Goal: Task Accomplishment & Management: Complete application form

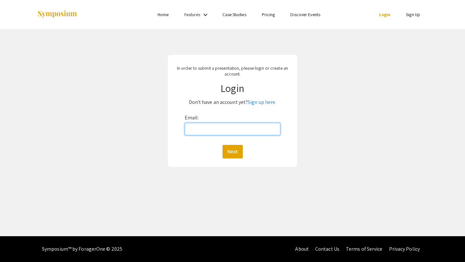
click at [218, 125] on input "Email:" at bounding box center [233, 129] width 96 height 12
type input "[EMAIL_ADDRESS][DOMAIN_NAME]"
click at [229, 151] on button "Next" at bounding box center [232, 152] width 20 height 14
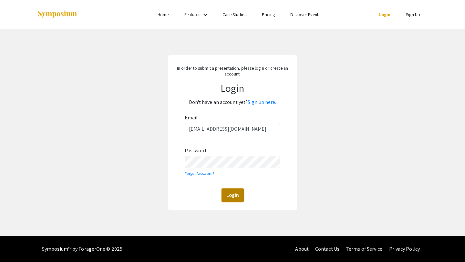
click at [231, 195] on button "Login" at bounding box center [232, 196] width 22 height 14
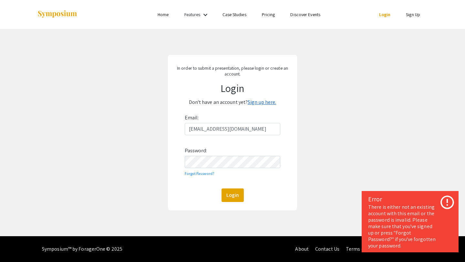
click at [271, 102] on link "Sign up here." at bounding box center [262, 102] width 28 height 7
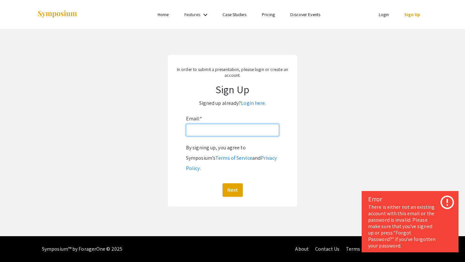
click at [220, 128] on input "Email: *" at bounding box center [232, 130] width 93 height 12
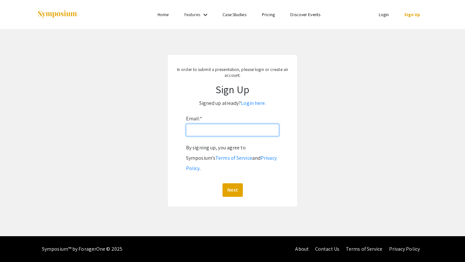
type input "[EMAIL_ADDRESS][DOMAIN_NAME]"
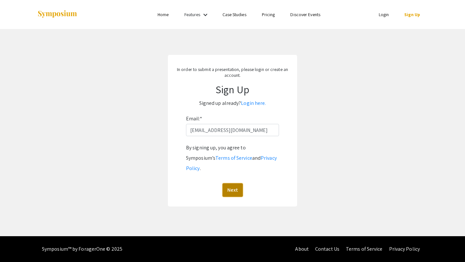
click at [237, 183] on button "Next" at bounding box center [232, 190] width 20 height 14
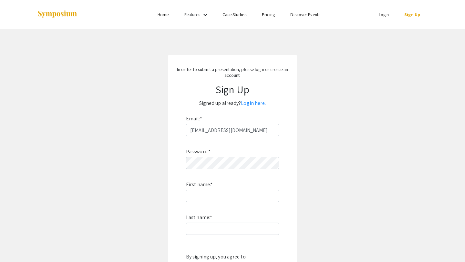
click at [227, 170] on div "Password: * First name: * Last name: * By signing up, you agree to Symposium’s …" at bounding box center [232, 221] width 93 height 170
click at [167, 168] on app-signup "In order to submit a presentation, please login or create an account. Sign Up S…" at bounding box center [232, 185] width 465 height 261
click at [206, 189] on label "First name: *" at bounding box center [199, 185] width 27 height 10
click at [206, 190] on input "First name: *" at bounding box center [232, 196] width 93 height 12
type input "[PERSON_NAME]"
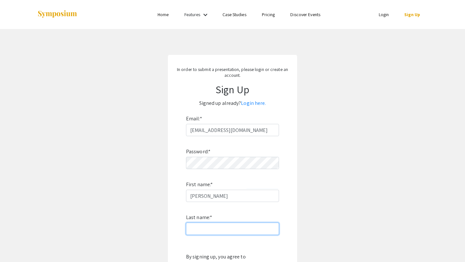
click at [192, 229] on input "Last name: *" at bounding box center [232, 229] width 93 height 12
type input "[PERSON_NAME]"
click at [175, 245] on form "Email: * mfink7@vols.utk.edu Password: * First name: * Meg Last name: * Fink By…" at bounding box center [232, 210] width 116 height 192
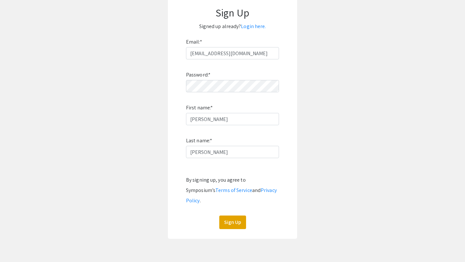
scroll to position [86, 0]
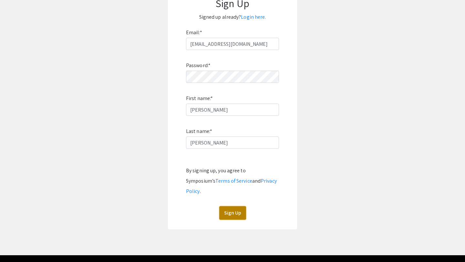
click at [235, 206] on button "Sign Up" at bounding box center [232, 213] width 27 height 14
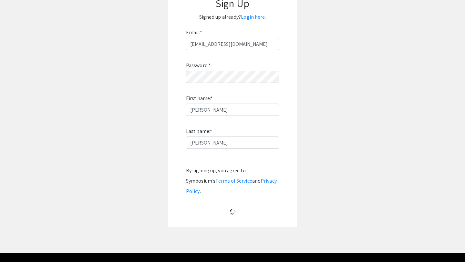
scroll to position [0, 0]
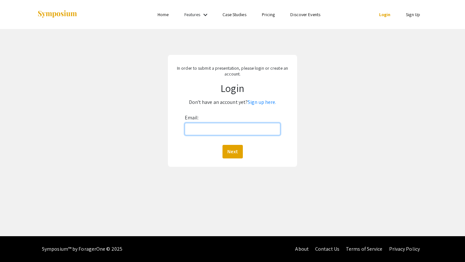
click at [241, 130] on input "Email:" at bounding box center [233, 129] width 96 height 12
type input "[EMAIL_ADDRESS][DOMAIN_NAME]"
click at [234, 149] on button "Next" at bounding box center [232, 152] width 20 height 14
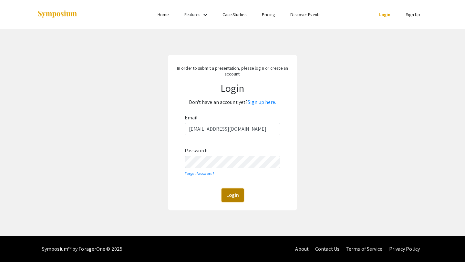
click at [223, 195] on button "Login" at bounding box center [232, 196] width 22 height 14
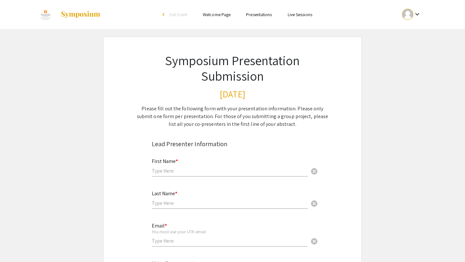
click at [199, 168] on input "text" at bounding box center [230, 171] width 156 height 7
type input "[PERSON_NAME]"
type input "[EMAIL_ADDRESS][DOMAIN_NAME]"
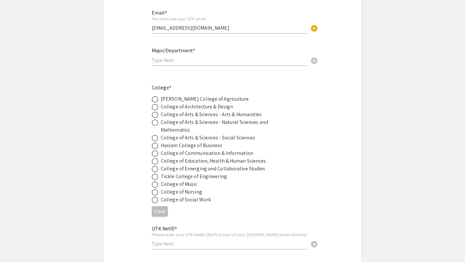
scroll to position [214, 0]
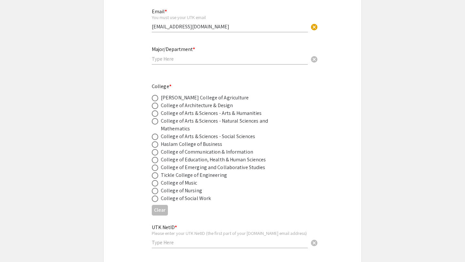
click at [206, 161] on div "College of Education, Health & Human Sciences" at bounding box center [213, 160] width 105 height 8
click at [155, 160] on span at bounding box center [155, 160] width 6 height 6
click at [155, 160] on input "radio" at bounding box center [155, 160] width 6 height 6
radio input "true"
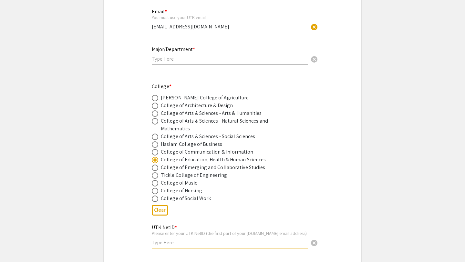
click at [188, 243] on input "text" at bounding box center [230, 242] width 156 height 7
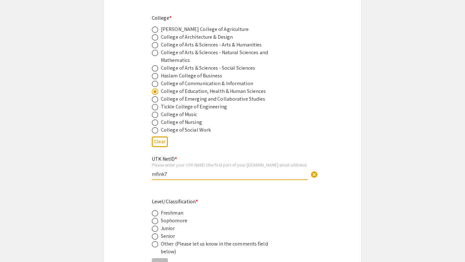
scroll to position [300, 0]
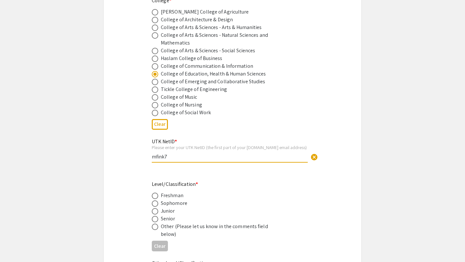
type input "mfink7"
click at [171, 221] on div "Senior" at bounding box center [168, 219] width 15 height 8
click at [156, 218] on span at bounding box center [155, 219] width 6 height 6
click at [156, 218] on input "radio" at bounding box center [155, 219] width 6 height 6
radio input "true"
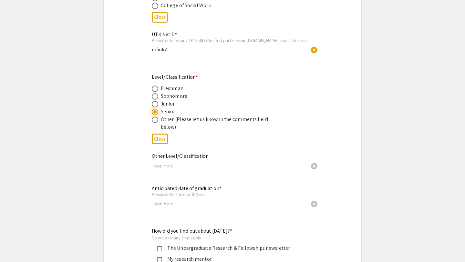
scroll to position [409, 0]
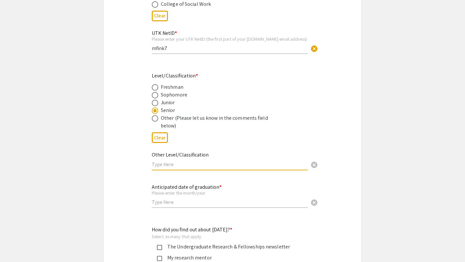
click at [171, 163] on input "text" at bounding box center [230, 164] width 156 height 7
click at [168, 203] on input "text" at bounding box center [230, 202] width 156 height 7
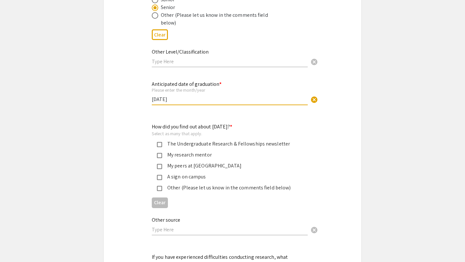
scroll to position [521, 0]
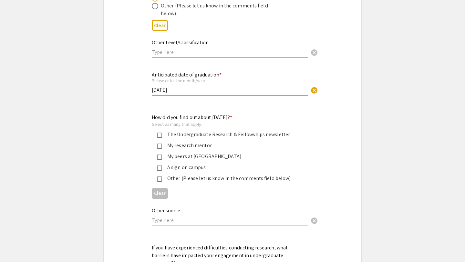
type input "[DATE]"
click at [160, 135] on mat-pseudo-checkbox at bounding box center [159, 135] width 5 height 5
click at [159, 144] on mat-pseudo-checkbox at bounding box center [159, 146] width 5 height 5
click at [159, 156] on mat-pseudo-checkbox at bounding box center [159, 157] width 5 height 5
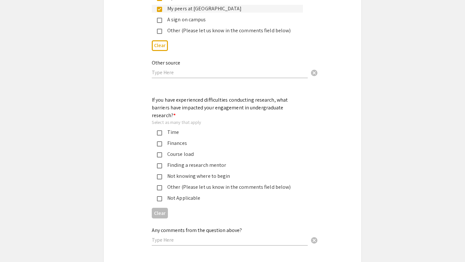
scroll to position [674, 0]
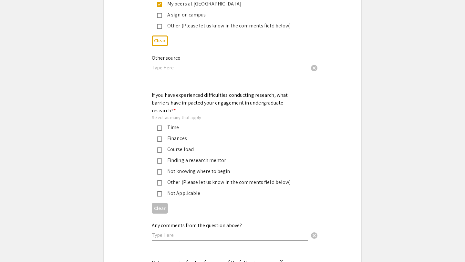
click at [160, 191] on mat-pseudo-checkbox at bounding box center [159, 193] width 5 height 5
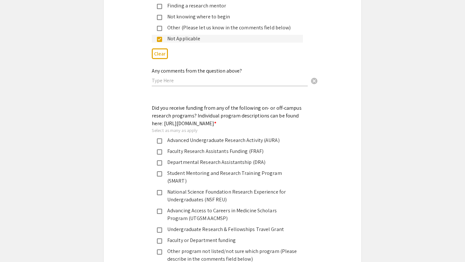
scroll to position [832, 0]
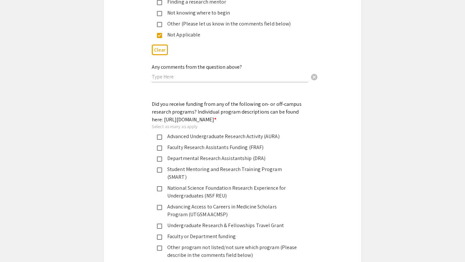
click at [161, 138] on mat-pseudo-checkbox at bounding box center [159, 137] width 5 height 5
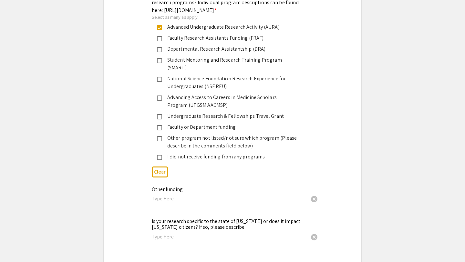
scroll to position [954, 0]
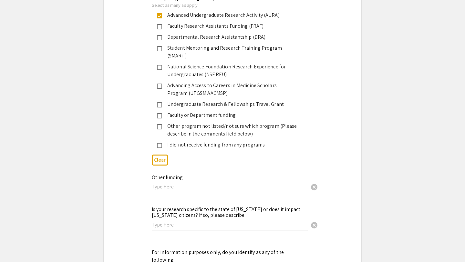
click at [167, 183] on input "text" at bounding box center [230, 186] width 156 height 7
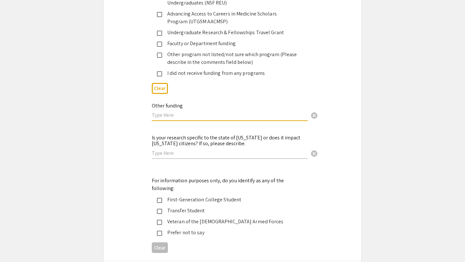
scroll to position [1026, 0]
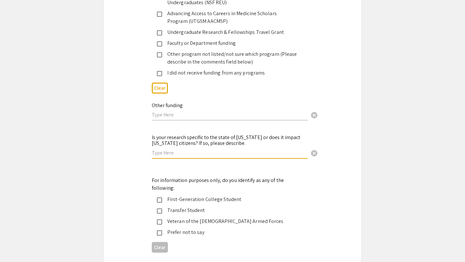
click at [171, 149] on input "text" at bounding box center [230, 152] width 156 height 7
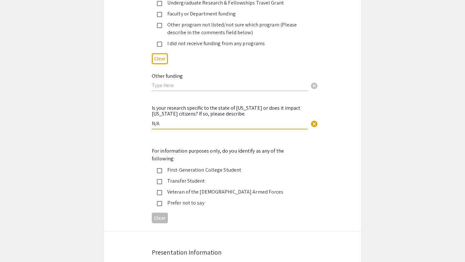
scroll to position [1057, 0]
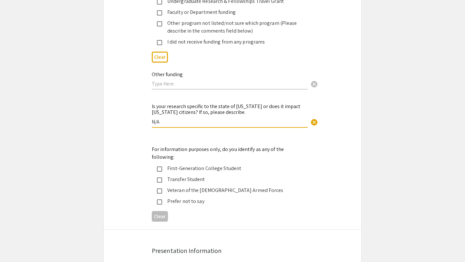
type input "N/A"
click at [162, 190] on app-form-preview-multi-select-field "For information purposes only, do you identify as any of the following: First-G…" at bounding box center [232, 185] width 161 height 79
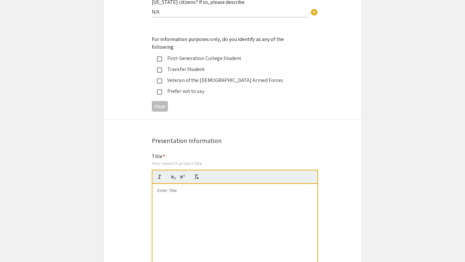
scroll to position [1167, 0]
click at [175, 200] on div at bounding box center [234, 232] width 165 height 97
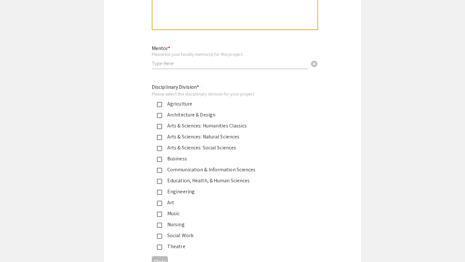
scroll to position [1572, 0]
click at [161, 180] on mat-pseudo-checkbox at bounding box center [159, 182] width 5 height 5
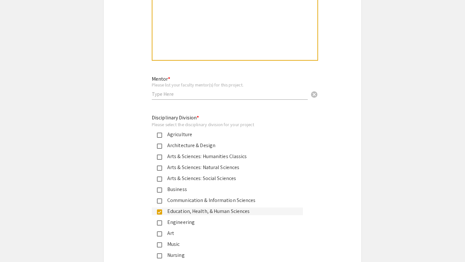
scroll to position [1542, 0]
click at [178, 91] on input "text" at bounding box center [230, 94] width 156 height 7
type input "D"
type input "[PERSON_NAME]"
click at [200, 115] on div "Disciplinary Division * Please select the disciplinary division for your projec…" at bounding box center [227, 198] width 151 height 167
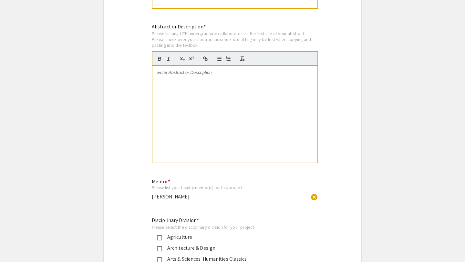
click at [200, 115] on div at bounding box center [234, 114] width 165 height 97
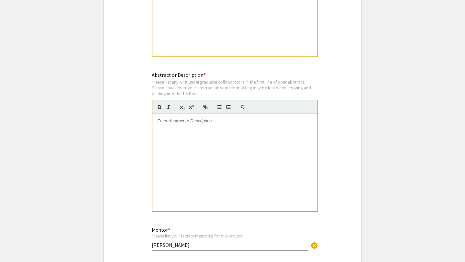
scroll to position [1391, 0]
click at [190, 119] on div at bounding box center [234, 163] width 165 height 97
click at [185, 147] on div at bounding box center [234, 163] width 165 height 97
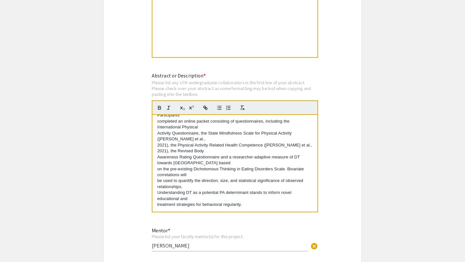
scroll to position [0, 0]
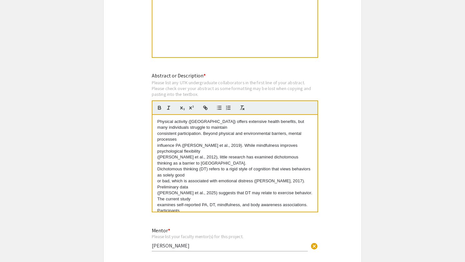
click at [158, 131] on p "consistent participation. Beyond physical and environmental barriers, mental pr…" at bounding box center [234, 137] width 155 height 12
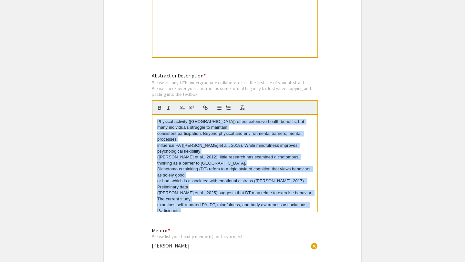
drag, startPoint x: 243, startPoint y: 189, endPoint x: 159, endPoint y: 87, distance: 132.6
click at [159, 100] on quill-editor "Physical activity (PA) offers extensive health benefits, but many individuals s…" at bounding box center [235, 156] width 166 height 112
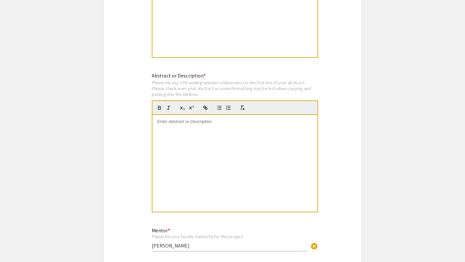
click at [175, 119] on p at bounding box center [234, 122] width 155 height 6
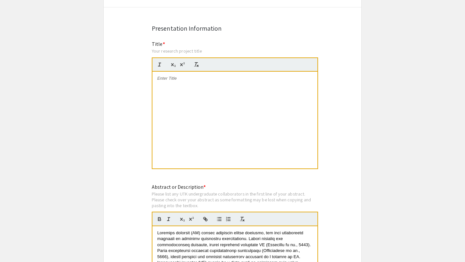
scroll to position [1276, 0]
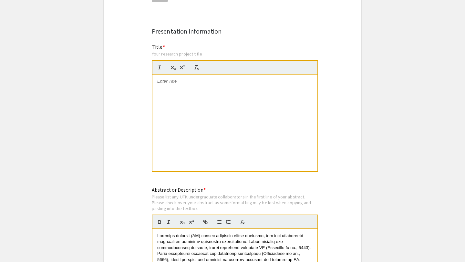
click at [211, 82] on div at bounding box center [234, 123] width 165 height 97
click at [189, 78] on p at bounding box center [234, 81] width 155 height 6
click at [189, 79] on strong "The Association of Physical Activity with Body Awareness, Mindfulness Practices…" at bounding box center [230, 84] width 146 height 11
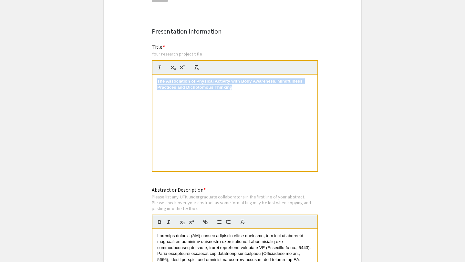
click at [189, 79] on strong "The Association of Physical Activity with Body Awareness, Mindfulness Practices…" at bounding box center [230, 84] width 146 height 11
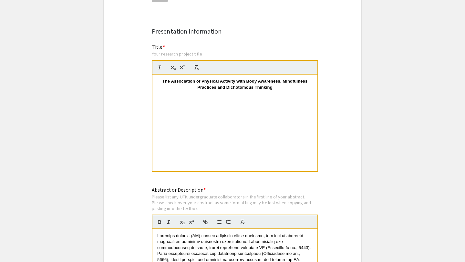
click at [179, 78] on p "The Association of Physical Activity with Body Awareness, Mindfulness Practices…" at bounding box center [234, 84] width 155 height 12
click at [165, 79] on strong "The Association of Physical Activity with Body Awareness, Mindfulness Practices…" at bounding box center [235, 84] width 146 height 11
click at [160, 78] on p "The Association of Physical Activity with Body Awareness, Mindfulness Practices…" at bounding box center [234, 84] width 155 height 12
click at [167, 79] on strong "The Association of Physical Activity with Body Awareness, Mindfulness Practices…" at bounding box center [235, 84] width 146 height 11
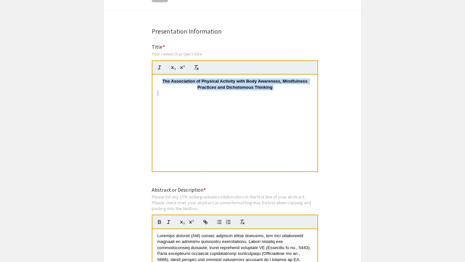
click at [167, 79] on strong "The Association of Physical Activity with Body Awareness, Mindfulness Practices…" at bounding box center [235, 84] width 146 height 11
copy strong "The Association of Physical Activity with Body Awareness, Mindfulness Practices…"
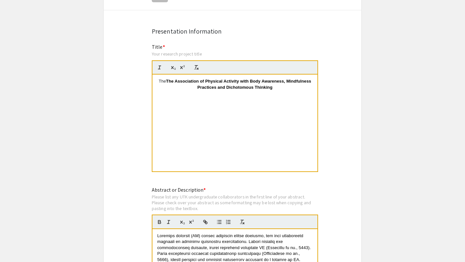
click at [165, 78] on p "The The Association of Physical Activity with Body Awareness, Mindfulness Pract…" at bounding box center [234, 84] width 155 height 12
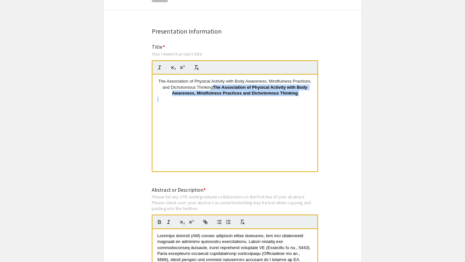
drag, startPoint x: 214, startPoint y: 73, endPoint x: 324, endPoint y: 91, distance: 111.9
click at [316, 87] on div "The Association of Physical Activity with Body Awareness, Mindfulness Practices…" at bounding box center [234, 123] width 165 height 97
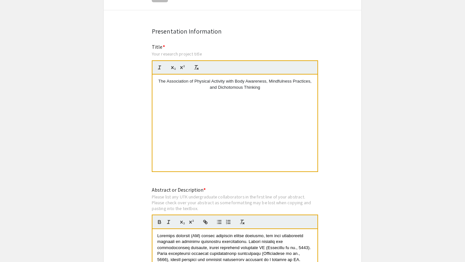
click at [312, 78] on p "The Association of Physical Activity with Body Awareness, Mindfulness Practices…" at bounding box center [234, 84] width 155 height 12
click at [201, 78] on p "The Association of Physical Activity with Body Awareness, Mindfulness Practices…" at bounding box center [234, 84] width 155 height 12
copy p "The Association of Physical Activity with Body Awareness, Mindfulness Practices…"
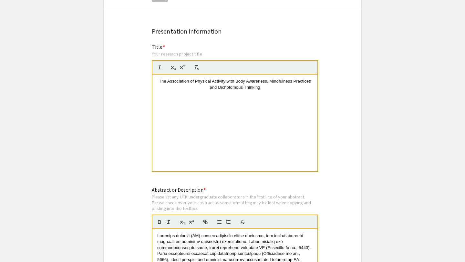
click at [197, 78] on p "The Association of Physical Activity with Body Awareness, Mindfulness Practices…" at bounding box center [234, 84] width 155 height 12
drag, startPoint x: 266, startPoint y: 74, endPoint x: 128, endPoint y: 54, distance: 139.9
click at [287, 112] on div "The Association of Physical Activity with Body Awareness, Mindfulness Practices…" at bounding box center [234, 123] width 165 height 97
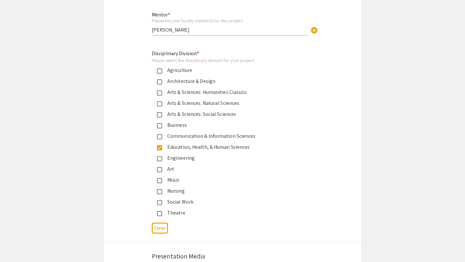
scroll to position [1695, 0]
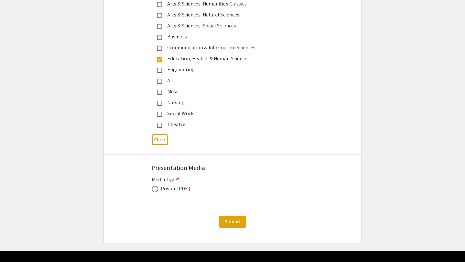
click at [155, 186] on span at bounding box center [155, 189] width 6 height 6
click at [155, 186] on input "radio" at bounding box center [155, 189] width 6 height 6
radio input "true"
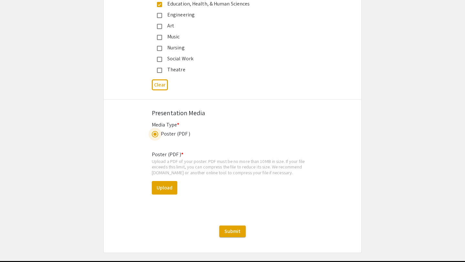
scroll to position [1759, 0]
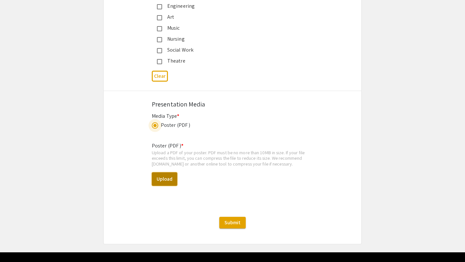
click at [164, 172] on button "Upload" at bounding box center [165, 179] width 26 height 14
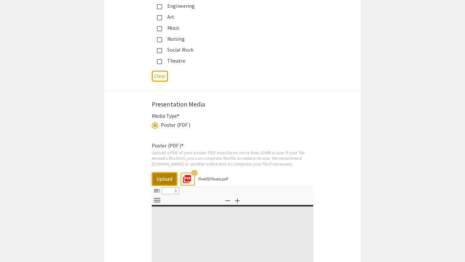
select select "custom"
type input "0"
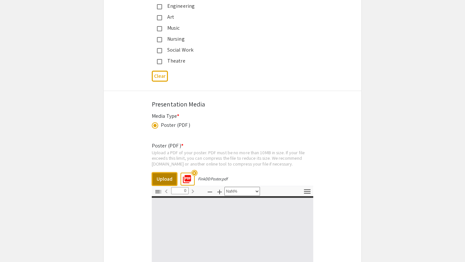
select select "auto"
type input "1"
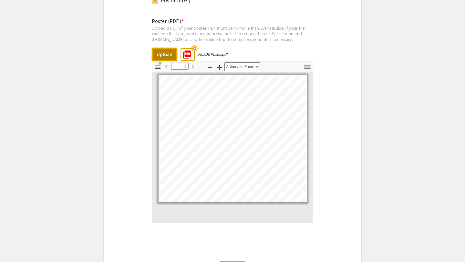
scroll to position [1887, 0]
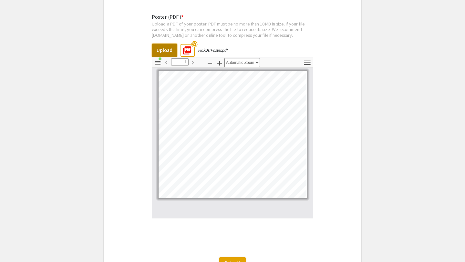
click at [167, 44] on button "Upload" at bounding box center [165, 51] width 26 height 14
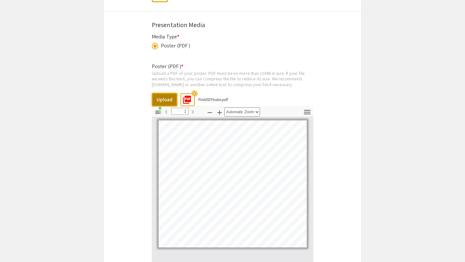
scroll to position [1929, 0]
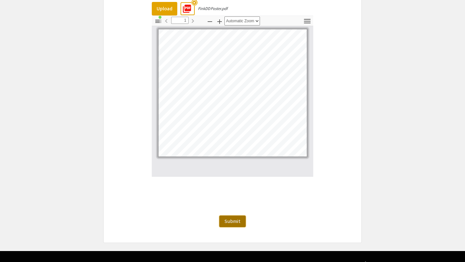
click at [233, 216] on button "Submit" at bounding box center [232, 222] width 26 height 12
click at [230, 218] on span "Submit" at bounding box center [232, 221] width 16 height 7
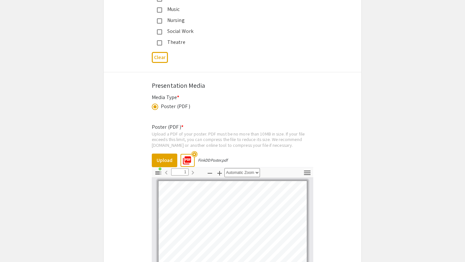
scroll to position [1777, 0]
click at [231, 141] on div "Poster (PDF ) * Upload a PDF of your poster. PDF must be no more than 10MB in s…" at bounding box center [232, 235] width 161 height 234
click at [169, 154] on button "Upload" at bounding box center [165, 161] width 26 height 14
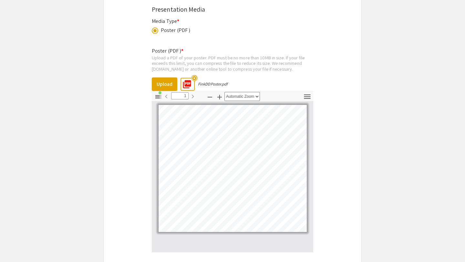
click at [186, 77] on mat-icon "picture_as_pdf" at bounding box center [185, 82] width 10 height 10
click at [265, 102] on div "Page 1" at bounding box center [233, 168] width 154 height 133
click at [267, 91] on div "Toggle Sidebar Find Go to First Page Previous 1 of 1 Next Go to Last Page Zoom …" at bounding box center [232, 96] width 161 height 10
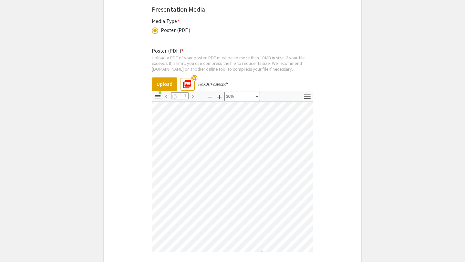
select select "custom"
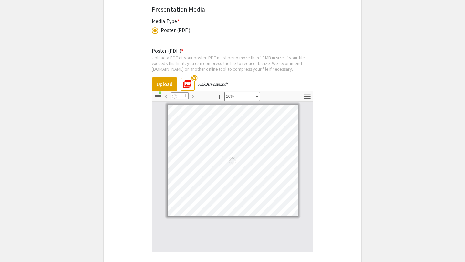
scroll to position [0, 0]
click at [158, 95] on icon "button" at bounding box center [158, 96] width 6 height 3
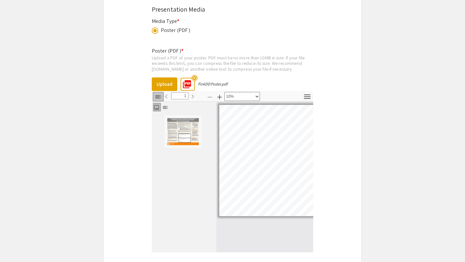
click at [158, 95] on icon "button" at bounding box center [158, 96] width 6 height 3
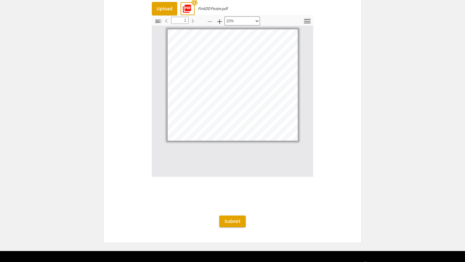
click at [293, 216] on div "Submit" at bounding box center [233, 222] width 258 height 12
click at [238, 218] on span "Submit" at bounding box center [232, 221] width 16 height 7
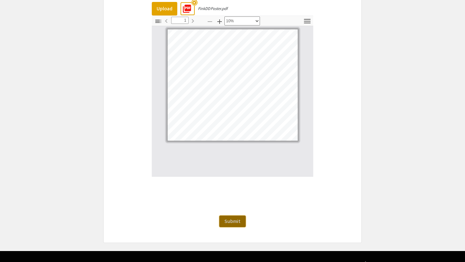
click at [238, 218] on span "Submit" at bounding box center [232, 221] width 16 height 7
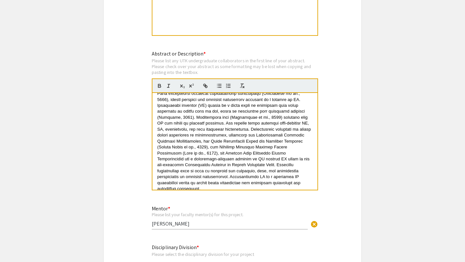
scroll to position [24, 0]
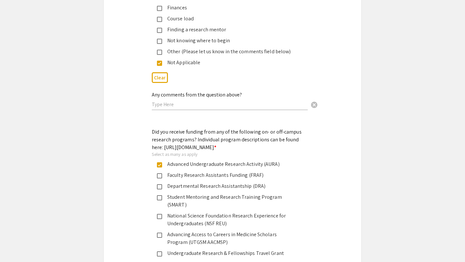
click at [303, 212] on div "National Science Foundation Research Experience for Undergraduates (NSF REU)" at bounding box center [227, 219] width 151 height 15
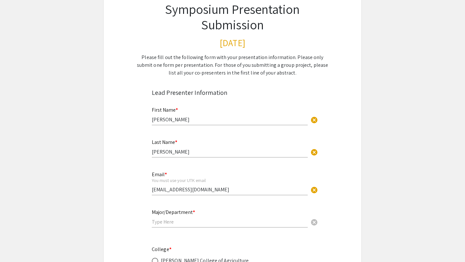
scroll to position [0, 0]
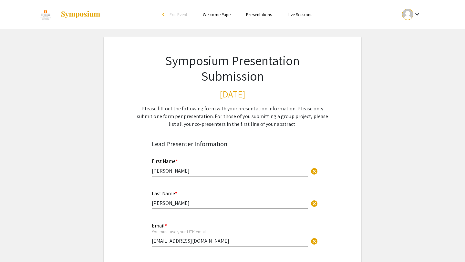
click at [212, 170] on input "[PERSON_NAME]" at bounding box center [230, 171] width 156 height 7
type input "M"
type input "[PERSON_NAME]"
click at [164, 202] on input "[PERSON_NAME]" at bounding box center [230, 203] width 156 height 7
click at [159, 202] on input "Fi" at bounding box center [230, 203] width 156 height 7
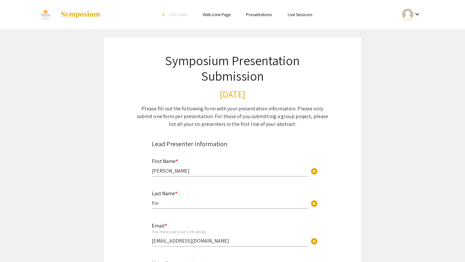
type input "[PERSON_NAME]"
click at [163, 241] on input "[EMAIL_ADDRESS][DOMAIN_NAME]" at bounding box center [230, 241] width 156 height 7
type input "[EMAIL_ADDRESS][DOMAIN_NAME]"
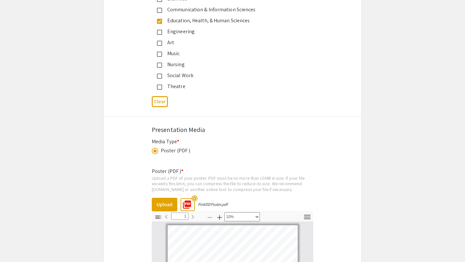
scroll to position [1929, 0]
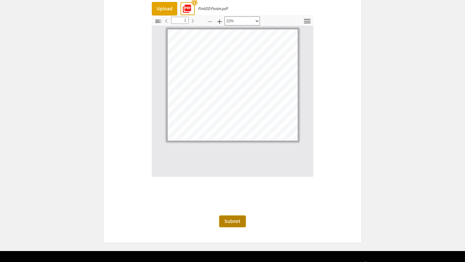
click at [231, 218] on span "Submit" at bounding box center [232, 221] width 16 height 7
click at [235, 218] on span "Submit" at bounding box center [232, 221] width 16 height 7
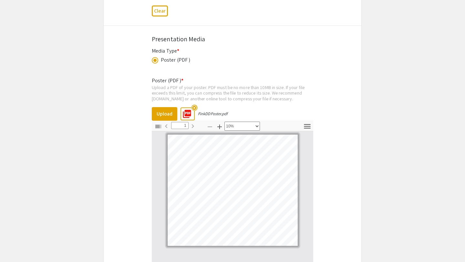
scroll to position [1823, 0]
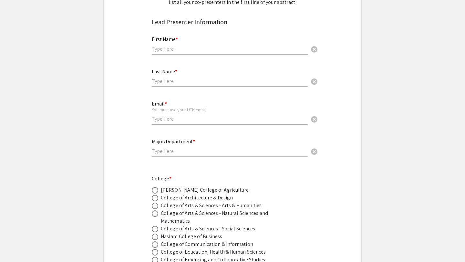
scroll to position [130, 0]
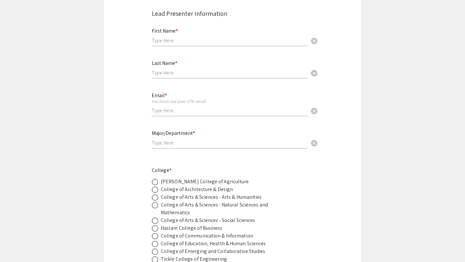
click at [190, 40] on input "text" at bounding box center [230, 40] width 156 height 7
type input "[PERSON_NAME]"
click at [170, 75] on input "text" at bounding box center [230, 72] width 156 height 7
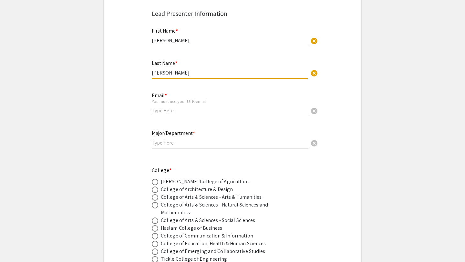
type input "[PERSON_NAME]"
click at [165, 112] on input "email" at bounding box center [230, 110] width 156 height 7
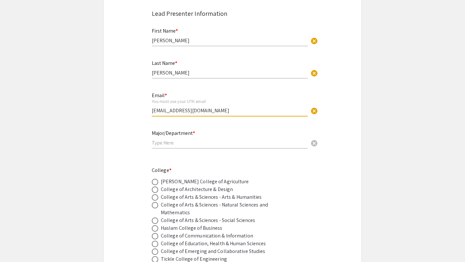
type input "[EMAIL_ADDRESS][DOMAIN_NAME]"
click at [168, 143] on input "text" at bounding box center [230, 142] width 156 height 7
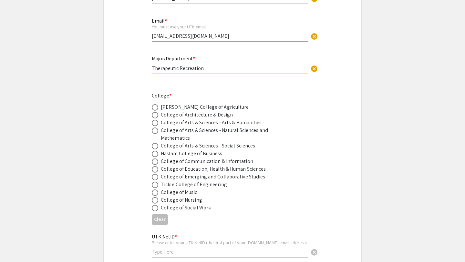
scroll to position [214, 0]
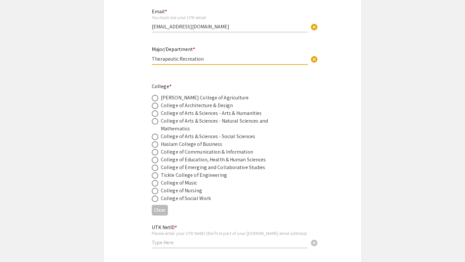
type input "Therapeutic Recreation"
click at [155, 159] on span at bounding box center [155, 160] width 6 height 6
click at [155, 159] on input "radio" at bounding box center [155, 160] width 6 height 6
radio input "true"
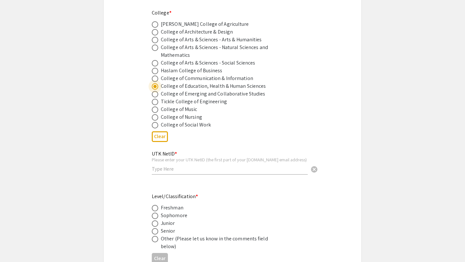
click at [172, 169] on input "text" at bounding box center [230, 169] width 156 height 7
type input "mfink7"
click at [161, 230] on div "Senior" at bounding box center [168, 231] width 15 height 8
click at [157, 230] on span at bounding box center [155, 231] width 6 height 6
click at [157, 230] on input "radio" at bounding box center [155, 231] width 6 height 6
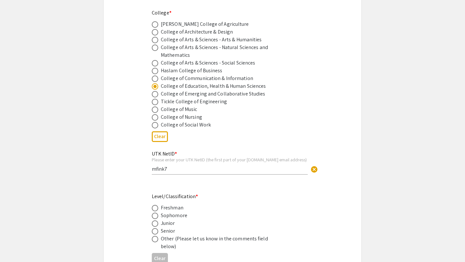
radio input "true"
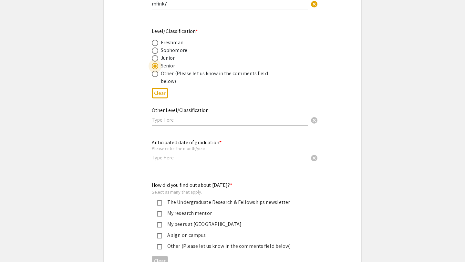
scroll to position [458, 0]
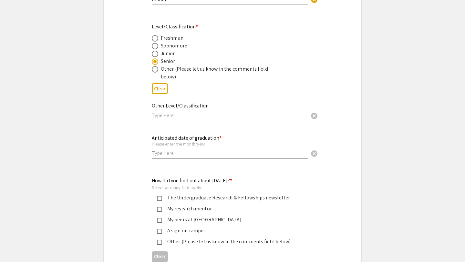
click at [172, 118] on input "text" at bounding box center [230, 115] width 156 height 7
click at [179, 153] on input "text" at bounding box center [230, 153] width 156 height 7
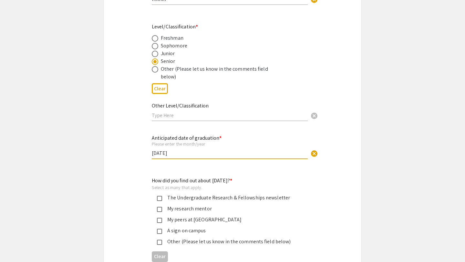
scroll to position [492, 0]
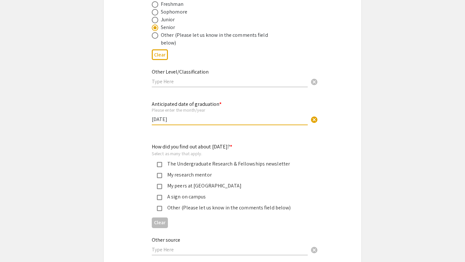
type input "[DATE]"
click at [161, 174] on mat-pseudo-checkbox at bounding box center [159, 175] width 5 height 5
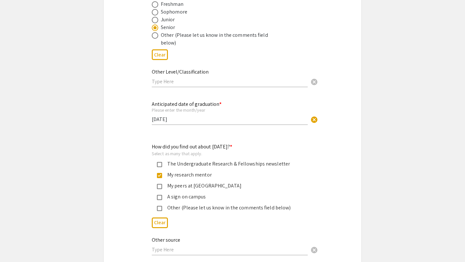
click at [159, 161] on div "The Undergraduate Research & Fellowships newsletter" at bounding box center [227, 164] width 151 height 8
click at [158, 188] on mat-pseudo-checkbox at bounding box center [159, 186] width 5 height 5
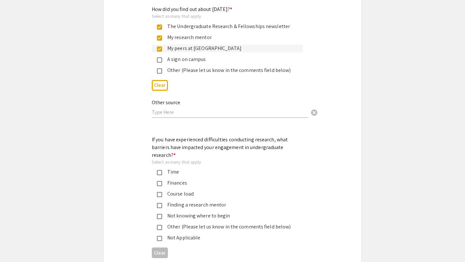
scroll to position [637, 0]
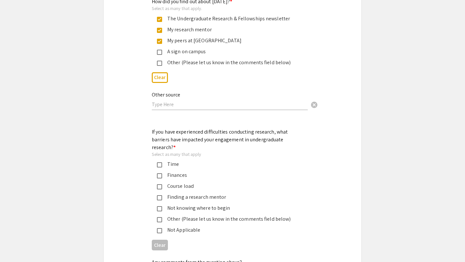
click at [164, 226] on div "Not Applicable" at bounding box center [230, 230] width 136 height 8
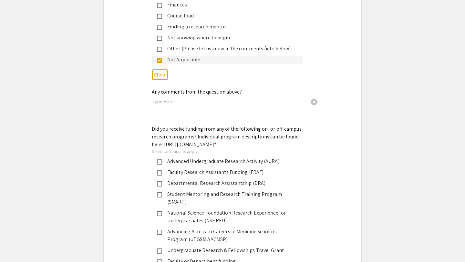
scroll to position [807, 0]
click at [171, 162] on div "Advanced Undergraduate Research Activity (AURA)" at bounding box center [230, 162] width 136 height 8
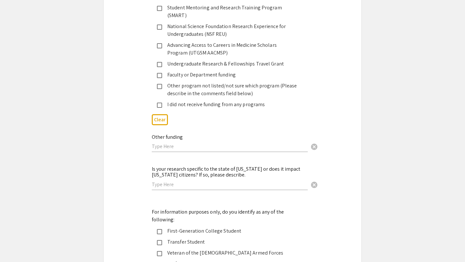
scroll to position [997, 0]
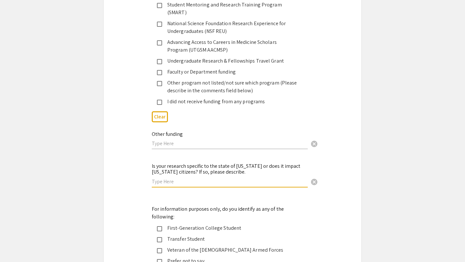
click at [176, 178] on input "text" at bounding box center [230, 181] width 156 height 7
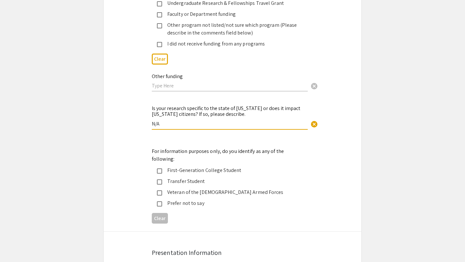
type input "N/A"
click at [167, 200] on div "Prefer not to say" at bounding box center [230, 204] width 136 height 8
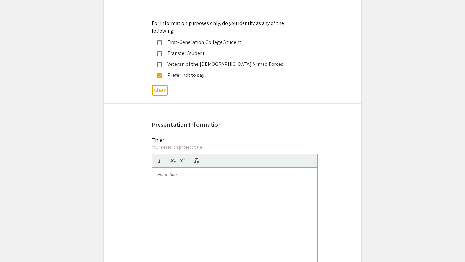
scroll to position [1183, 0]
click at [174, 170] on div at bounding box center [234, 216] width 165 height 97
click at [175, 171] on p at bounding box center [234, 174] width 155 height 6
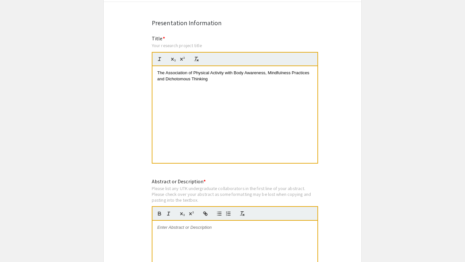
click at [195, 225] on p at bounding box center [234, 228] width 155 height 6
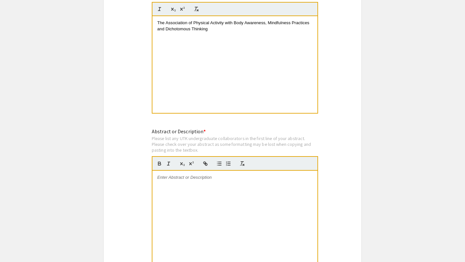
click at [180, 194] on div at bounding box center [234, 219] width 165 height 97
paste div
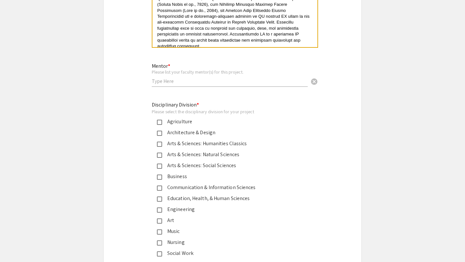
scroll to position [1556, 0]
click at [209, 61] on div "Mentor * Please list your faculty mentor(s) for this project. cancel" at bounding box center [230, 71] width 156 height 30
click at [209, 70] on div "Mentor * Please list your faculty mentor(s) for this project. cancel" at bounding box center [230, 71] width 156 height 30
type input "L"
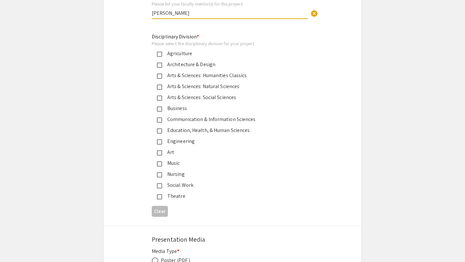
type input "[PERSON_NAME]"
click at [193, 127] on div "Education, Health, & Human Sciences" at bounding box center [230, 131] width 136 height 8
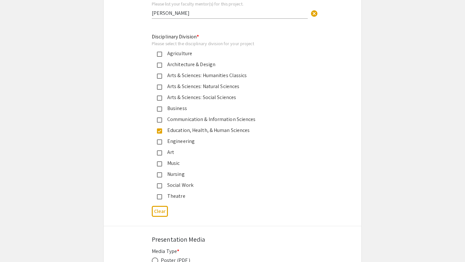
scroll to position [1695, 0]
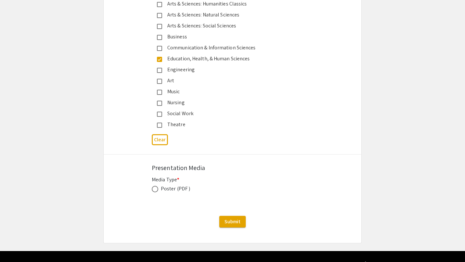
click at [168, 185] on div "Poster (PDF )" at bounding box center [175, 189] width 29 height 8
click at [155, 186] on span at bounding box center [155, 189] width 6 height 6
click at [155, 186] on input "radio" at bounding box center [155, 189] width 6 height 6
radio input "true"
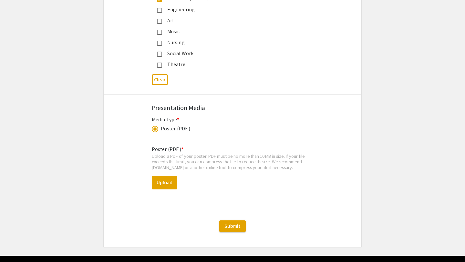
scroll to position [1755, 0]
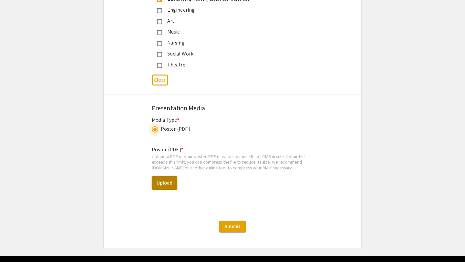
click at [163, 176] on button "Upload" at bounding box center [165, 183] width 26 height 14
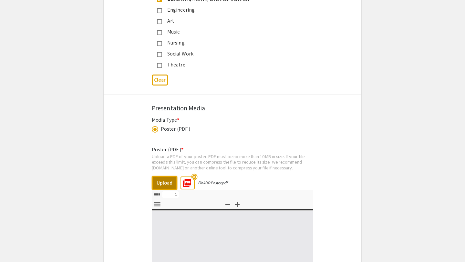
select select "custom"
type input "0"
select select "custom"
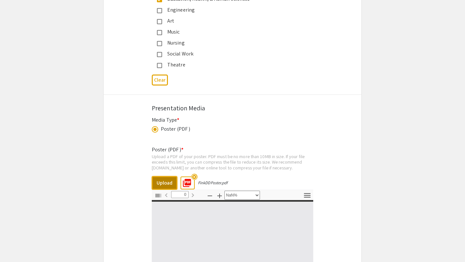
type input "1"
